Goal: Information Seeking & Learning: Learn about a topic

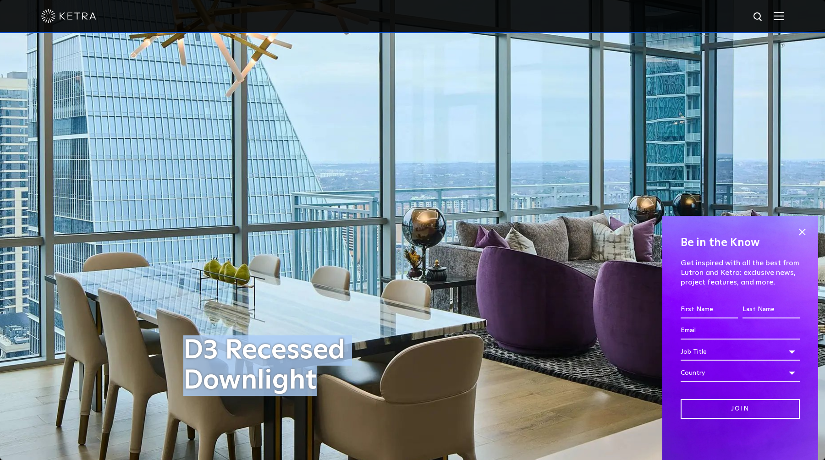
drag, startPoint x: 188, startPoint y: 350, endPoint x: 327, endPoint y: 382, distance: 142.6
click at [327, 382] on h1 "D3 Recessed Downlight" at bounding box center [300, 366] width 234 height 61
copy h1 "D3 Recessed Downlight"
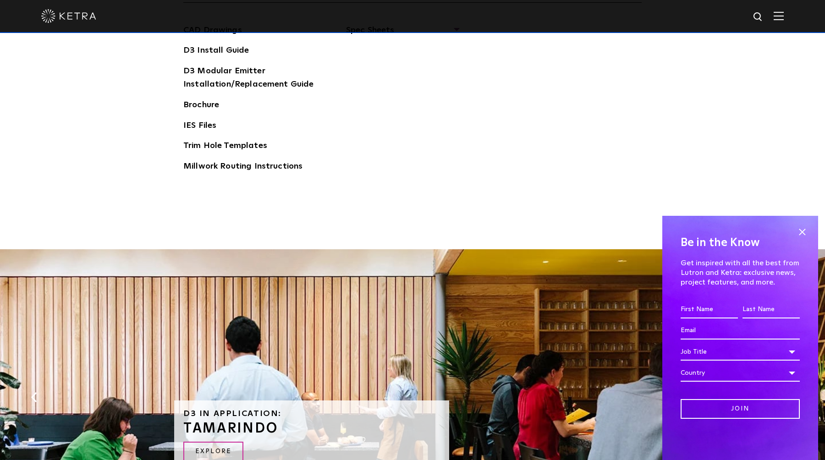
scroll to position [1691, 0]
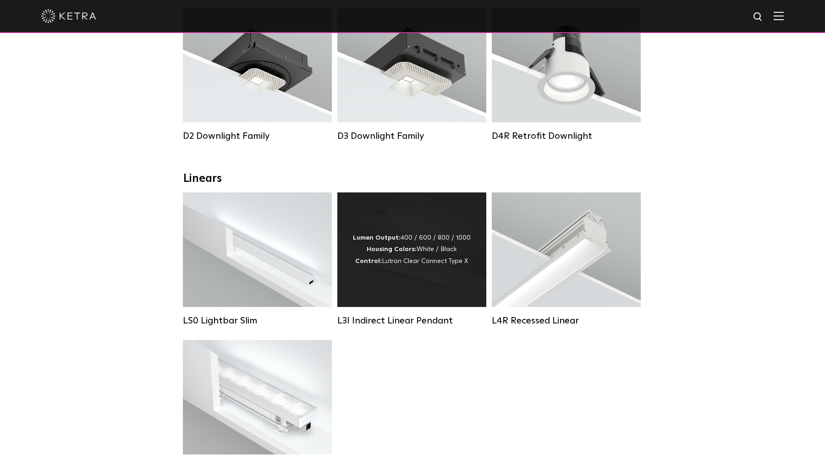
scroll to position [199, 0]
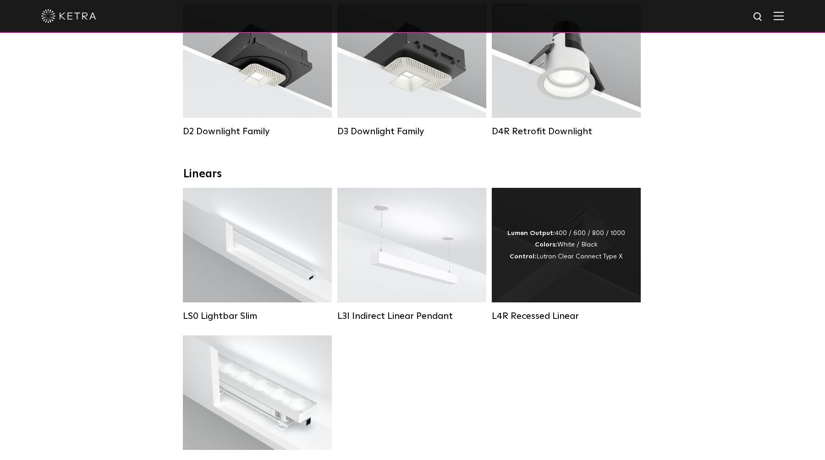
click at [564, 253] on div "Lumen Output: 400 / 600 / 800 / 1000 Colors: White / Black Control: Lutron Clea…" at bounding box center [567, 245] width 118 height 35
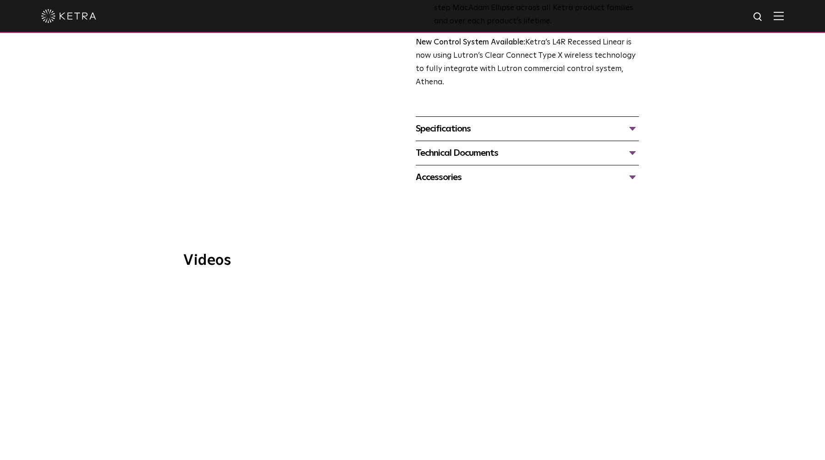
scroll to position [326, 0]
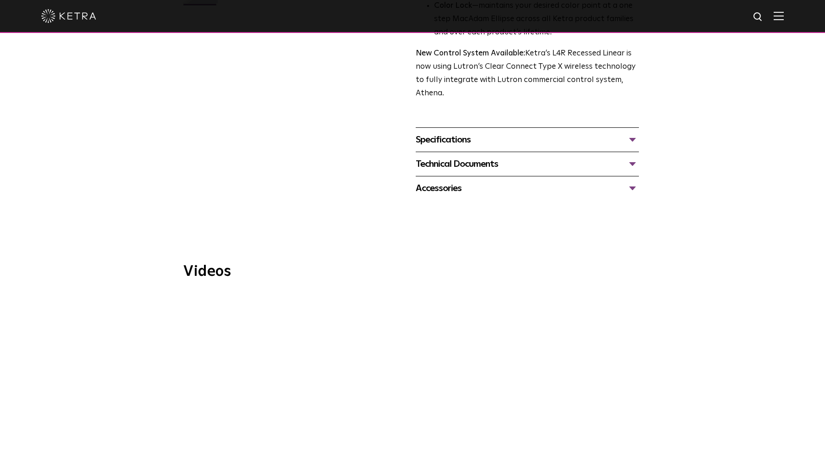
click at [527, 162] on div "Technical Documents" at bounding box center [527, 164] width 223 height 15
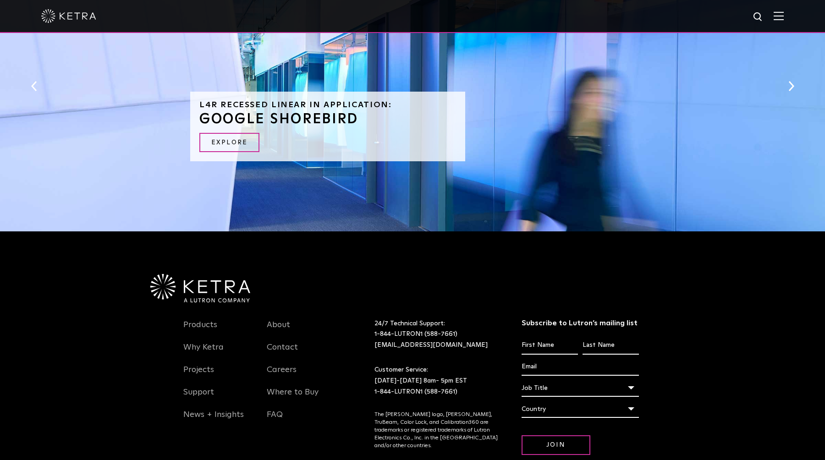
scroll to position [993, 0]
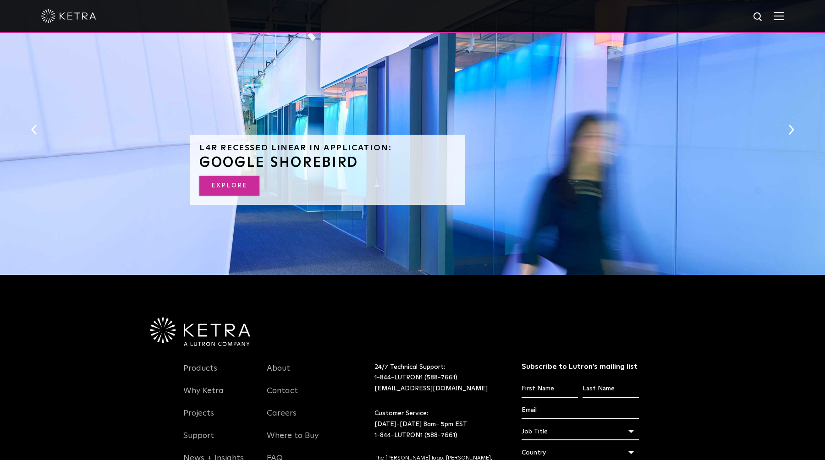
click at [252, 182] on link "EXPLORE" at bounding box center [229, 186] width 60 height 20
